Goal: Task Accomplishment & Management: Use online tool/utility

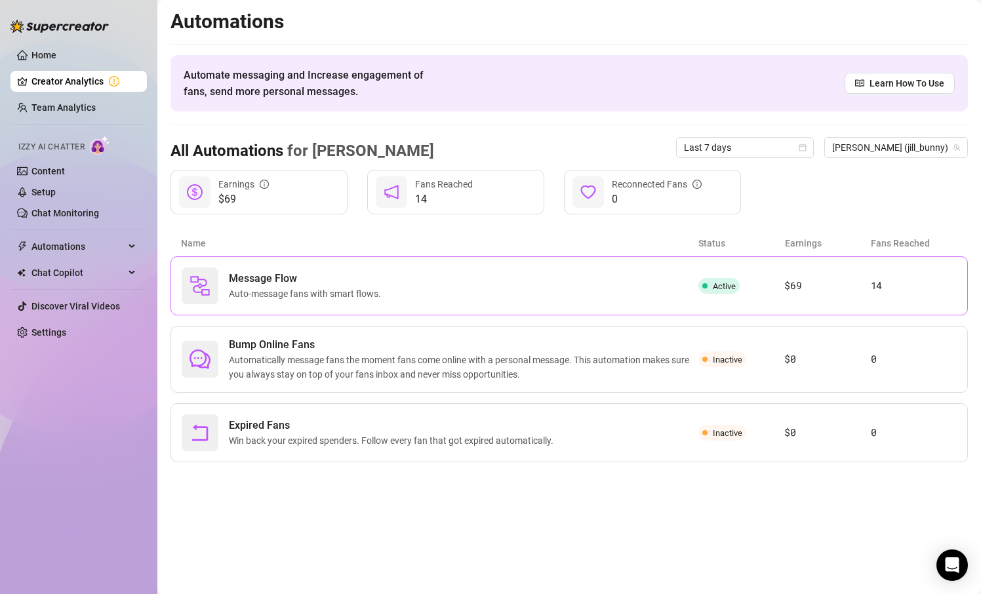
click at [666, 280] on div "Message Flow Auto-message fans with smart flows." at bounding box center [440, 286] width 517 height 37
